Goal: Information Seeking & Learning: Check status

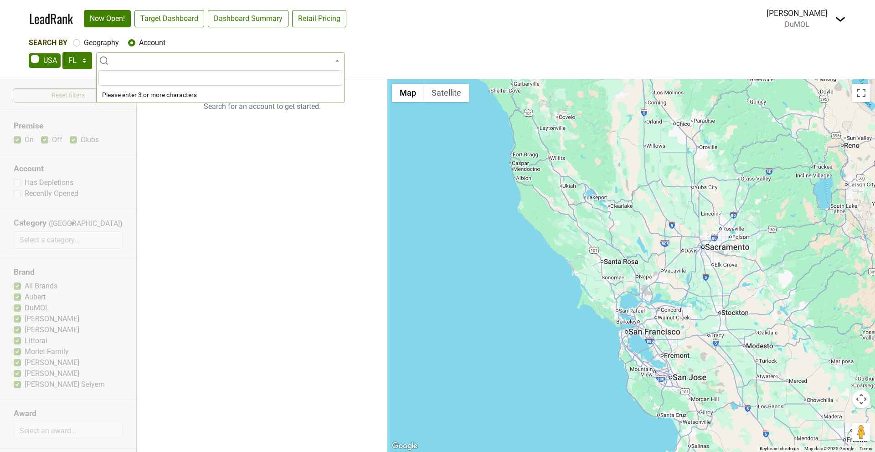
select select "FL"
select select
click at [72, 59] on select "AK AL AR AZ CA CO CT DC DE FL GA HI IA ID IL IN KS KY LA MA MD ME MI MN MO MS M…" at bounding box center [77, 60] width 30 height 17
select select "NY"
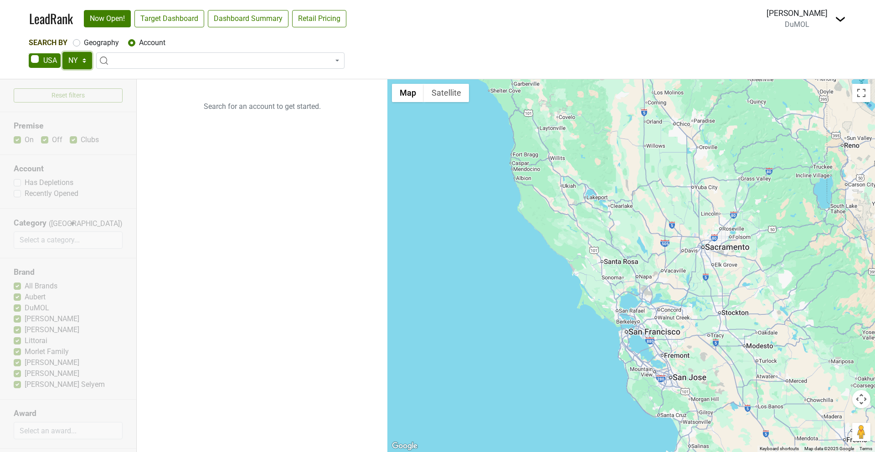
click at [62, 52] on select "AK AL AR AZ CA CO CT DC DE FL GA HI IA ID IL IN KS KY LA MA MD ME MI MN MO MS M…" at bounding box center [77, 60] width 30 height 17
type input "oiji"
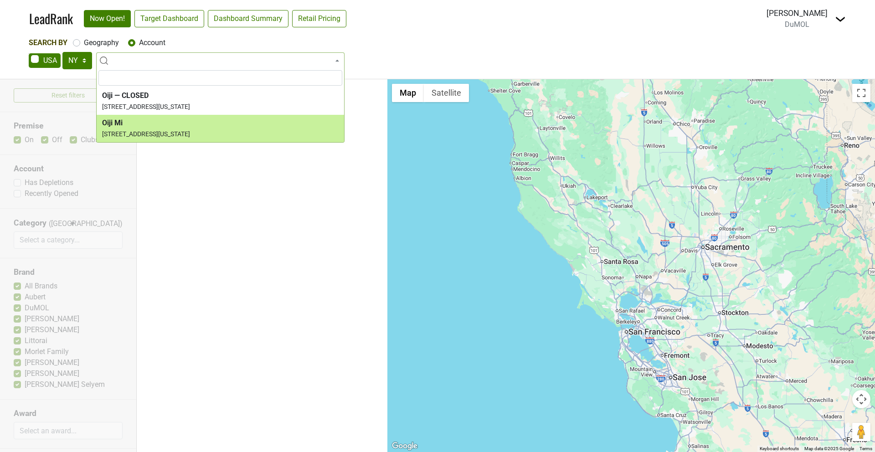
select select "123842863"
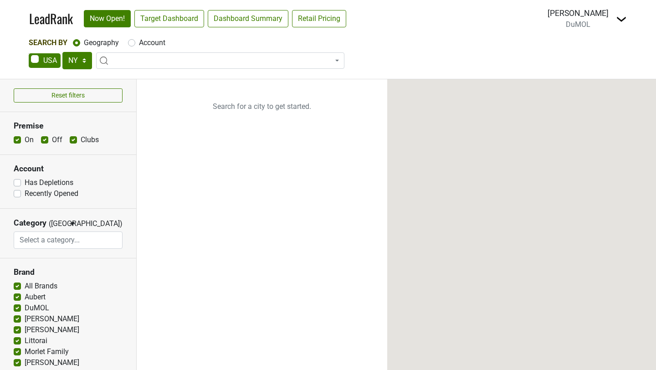
select select "NY"
select select
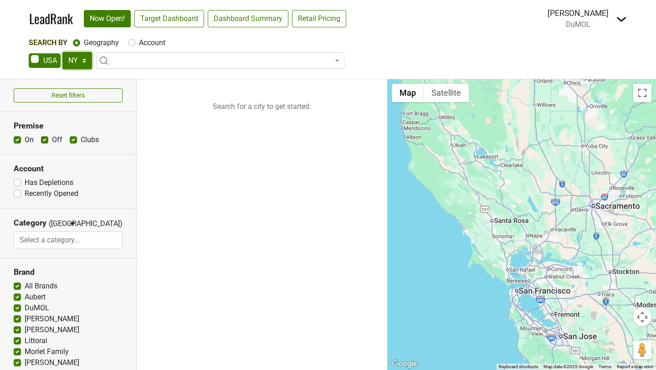
click at [79, 65] on select "AK AL AR AZ CA CO CT DC DE FL GA HI IA ID IL IN KS KY LA MA MD ME MI MN MO MS M…" at bounding box center [77, 60] width 30 height 17
select select "NJ"
click at [62, 52] on select "AK AL AR AZ CA CO CT DC DE FL GA HI IA ID IL IN KS KY LA MA MD ME MI MN MO MS M…" at bounding box center [77, 60] width 30 height 17
click at [148, 45] on label "Account" at bounding box center [152, 42] width 26 height 11
click at [135, 45] on input "Account" at bounding box center [131, 41] width 7 height 9
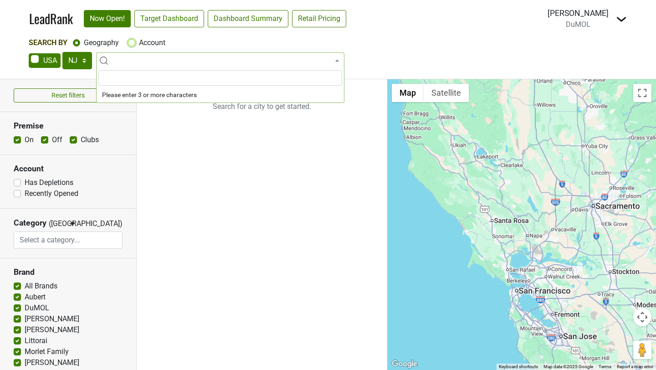
radio input "true"
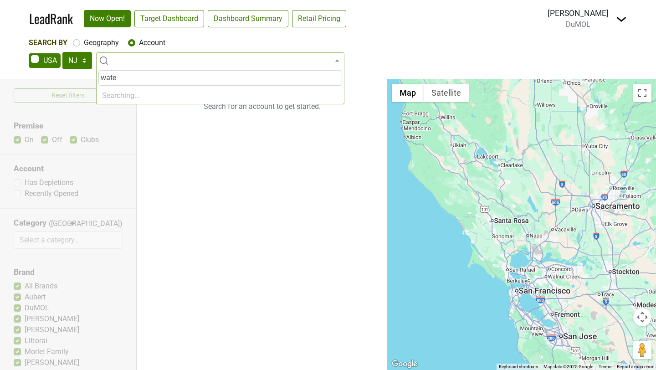
type input "water"
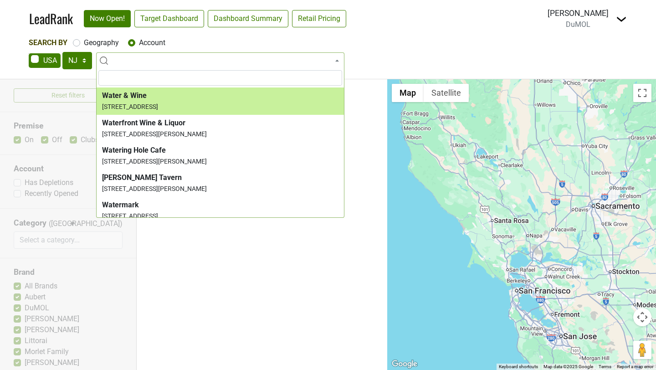
select select "152261"
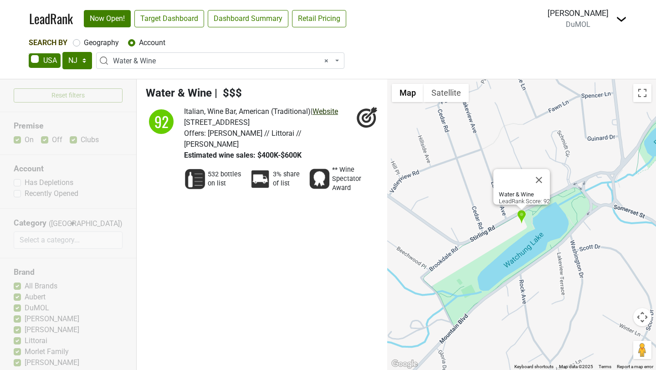
click at [324, 111] on link "Website" at bounding box center [326, 111] width 26 height 9
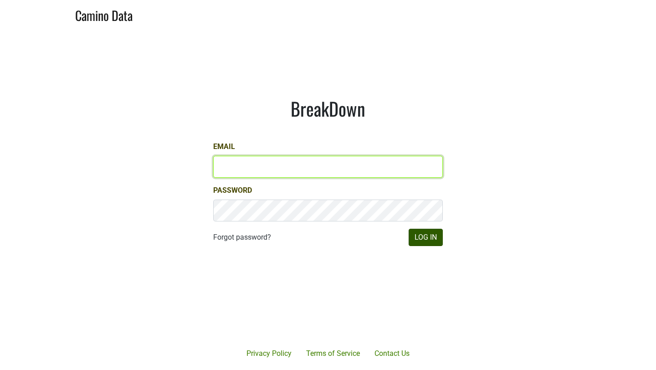
type input "mariette@dumol.com"
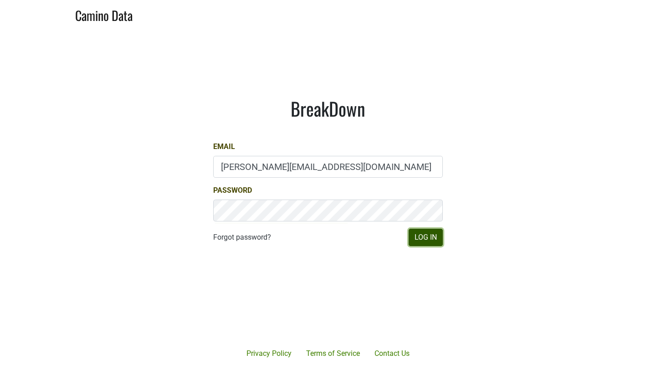
click at [432, 240] on button "Log In" at bounding box center [426, 237] width 34 height 17
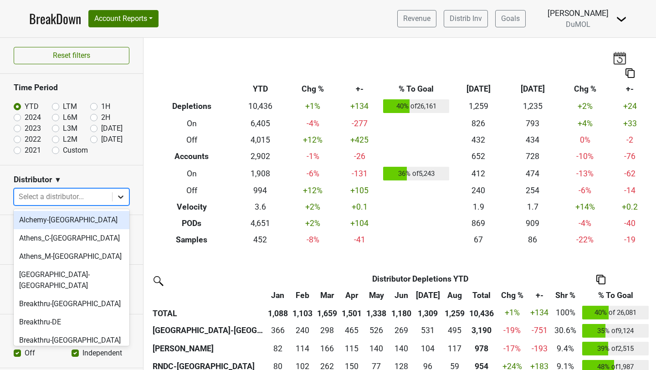
click at [122, 196] on icon at bounding box center [120, 197] width 5 height 3
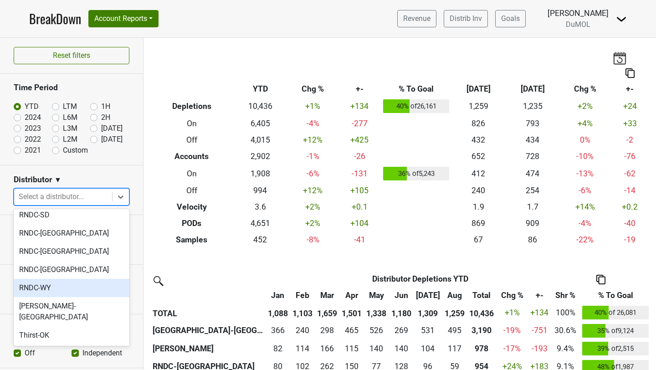
scroll to position [800, 0]
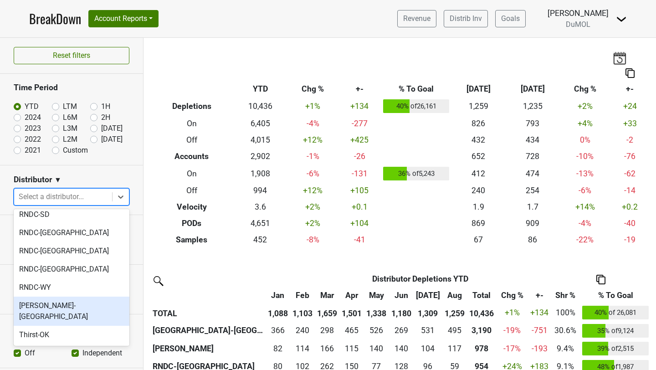
click at [41, 297] on div "[PERSON_NAME]-[GEOGRAPHIC_DATA]" at bounding box center [72, 311] width 116 height 29
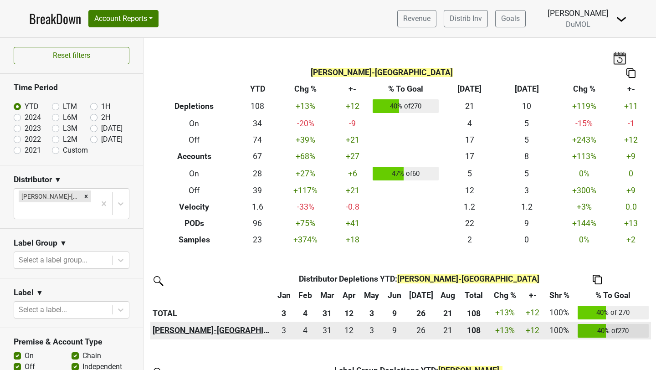
click at [162, 330] on th "[PERSON_NAME]-[GEOGRAPHIC_DATA]" at bounding box center [211, 331] width 123 height 18
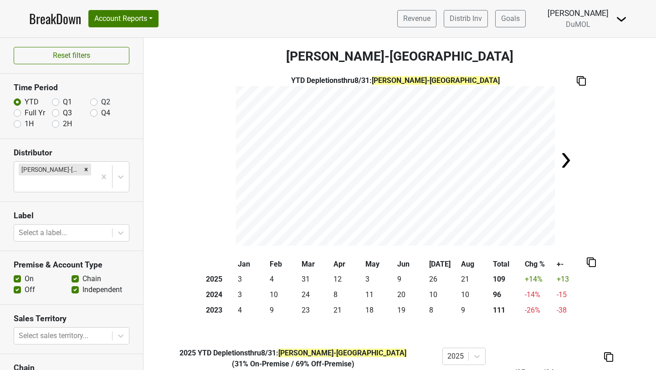
click at [47, 17] on link "BreakDown" at bounding box center [55, 18] width 52 height 19
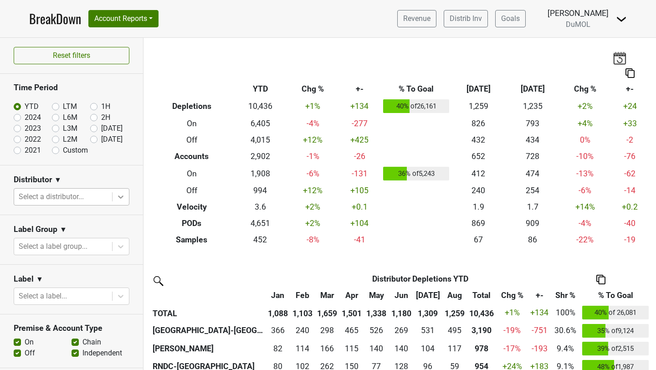
click at [118, 197] on icon at bounding box center [120, 196] width 9 height 9
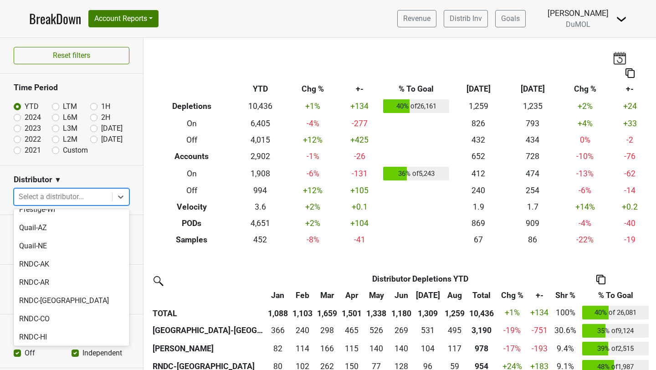
scroll to position [738, 0]
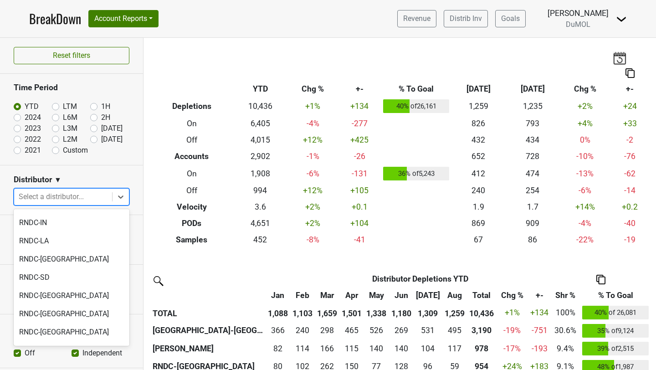
click at [51, 360] on div "[PERSON_NAME]-[GEOGRAPHIC_DATA]" at bounding box center [72, 374] width 116 height 29
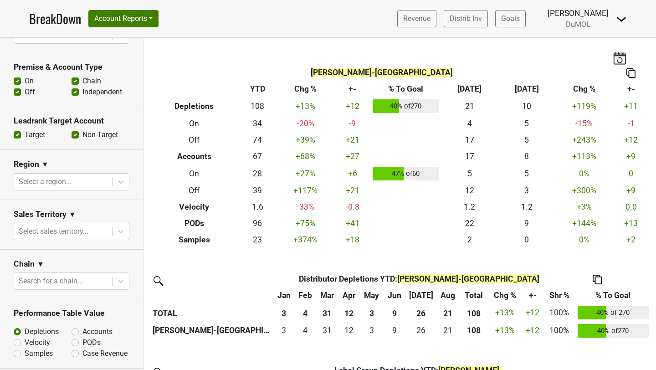
scroll to position [274, 0]
click at [83, 338] on label "PODs" at bounding box center [92, 343] width 18 height 11
click at [77, 338] on input "PODs" at bounding box center [99, 342] width 55 height 9
radio input "true"
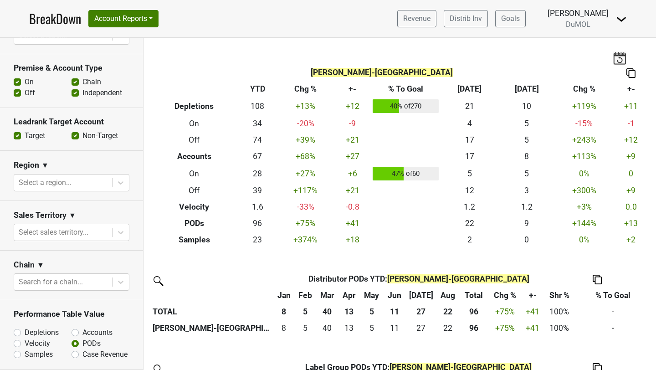
click at [25, 327] on label "Depletions" at bounding box center [42, 332] width 34 height 11
click at [19, 327] on input "Depletions" at bounding box center [41, 331] width 55 height 9
radio input "true"
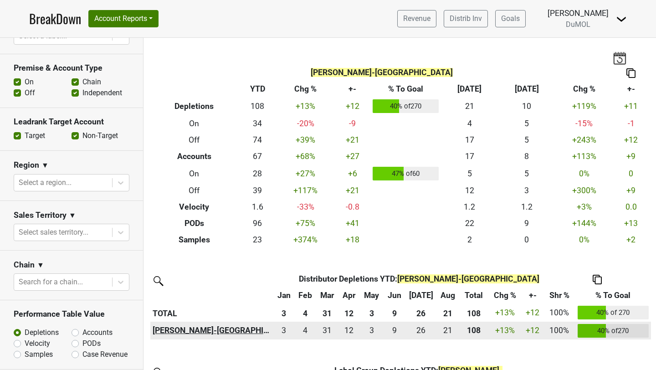
click at [167, 334] on th "[PERSON_NAME]-[GEOGRAPHIC_DATA]" at bounding box center [211, 331] width 123 height 18
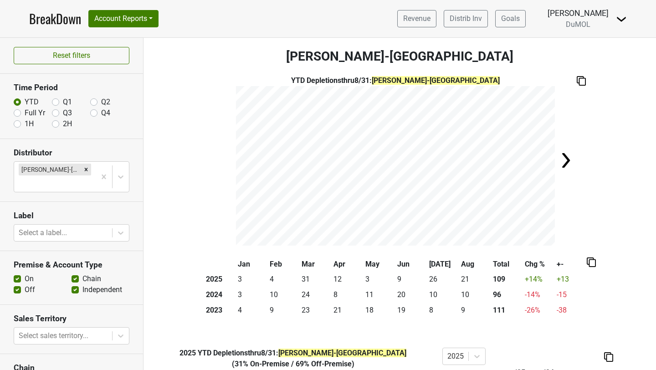
click at [25, 124] on label "1H" at bounding box center [29, 124] width 9 height 11
click at [16, 124] on input "1H" at bounding box center [17, 123] width 7 height 9
radio input "true"
